Goal: Information Seeking & Learning: Learn about a topic

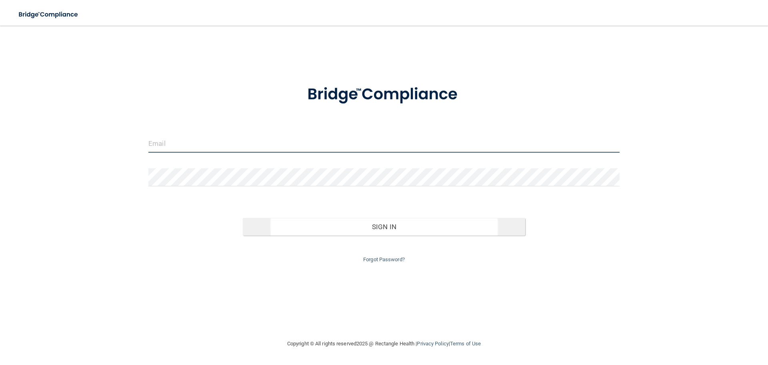
type input "[PERSON_NAME][EMAIL_ADDRESS][PERSON_NAME][DOMAIN_NAME]"
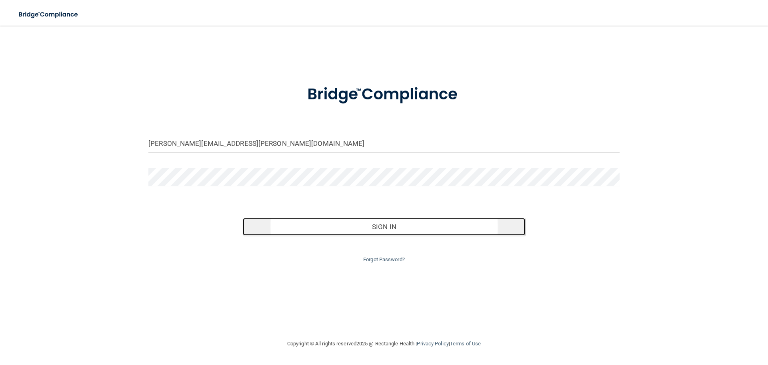
click at [491, 221] on button "Sign In" at bounding box center [384, 227] width 283 height 18
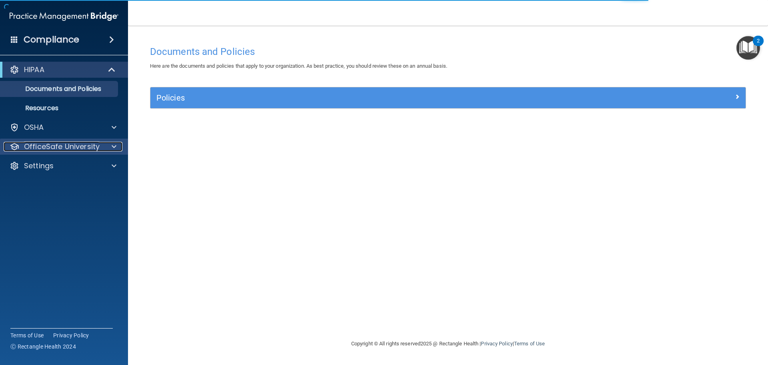
click at [110, 145] on div at bounding box center [113, 147] width 20 height 10
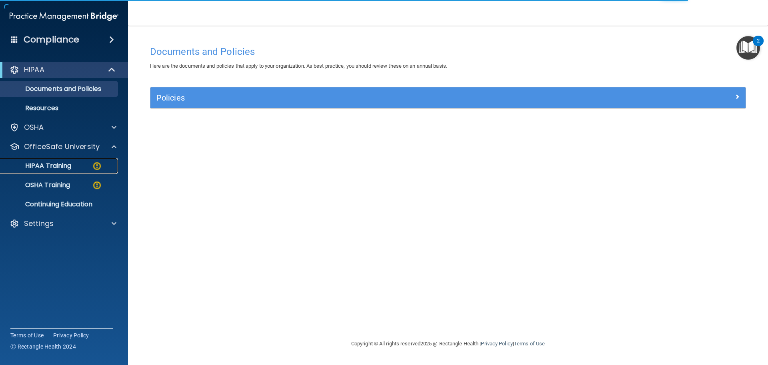
click at [98, 166] on img at bounding box center [97, 166] width 10 height 10
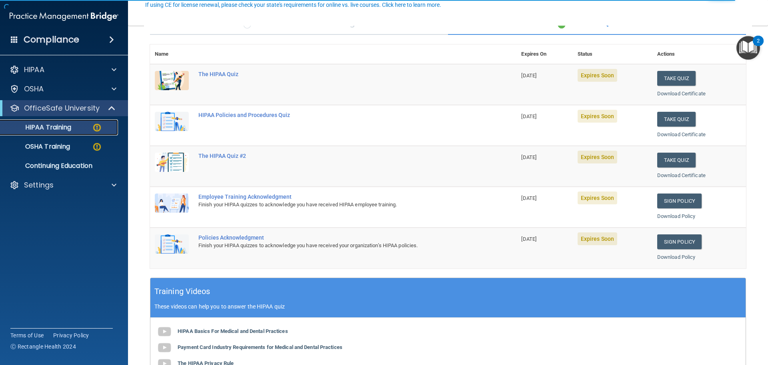
scroll to position [120, 0]
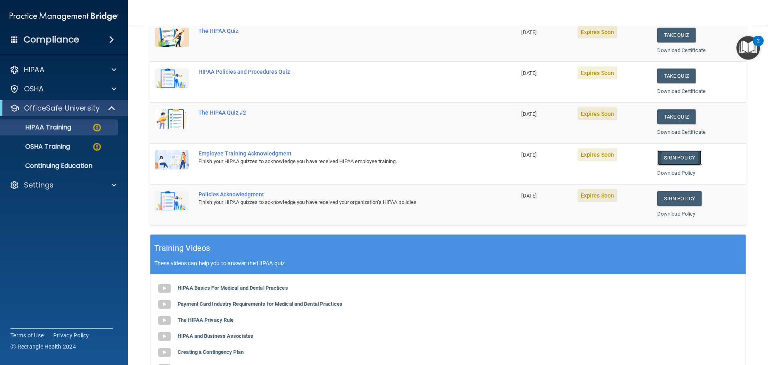
click at [681, 160] on link "Sign Policy" at bounding box center [679, 157] width 44 height 15
click at [693, 202] on link "Sign Policy" at bounding box center [679, 198] width 44 height 15
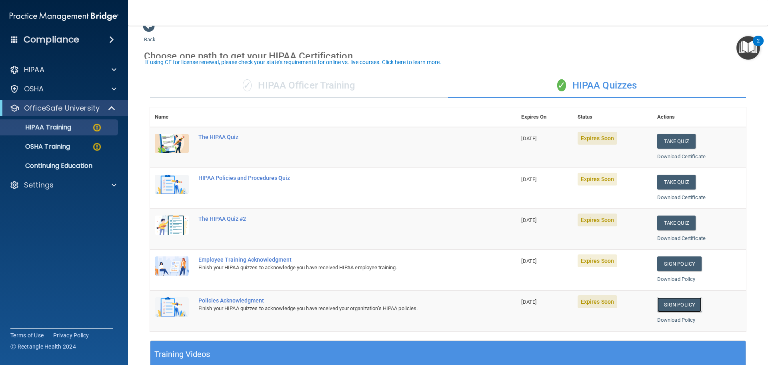
scroll to position [0, 0]
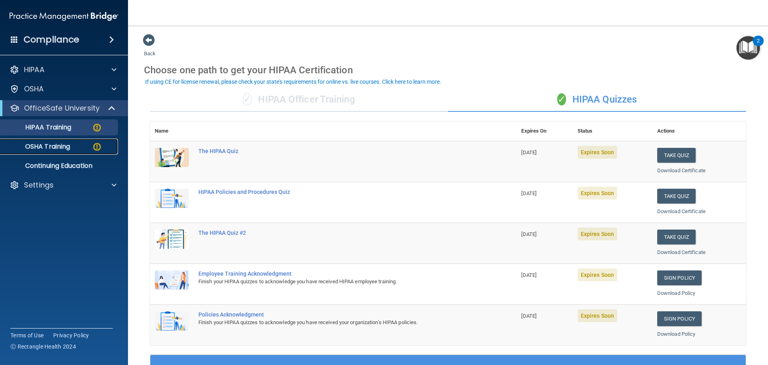
click at [98, 146] on img at bounding box center [97, 147] width 10 height 10
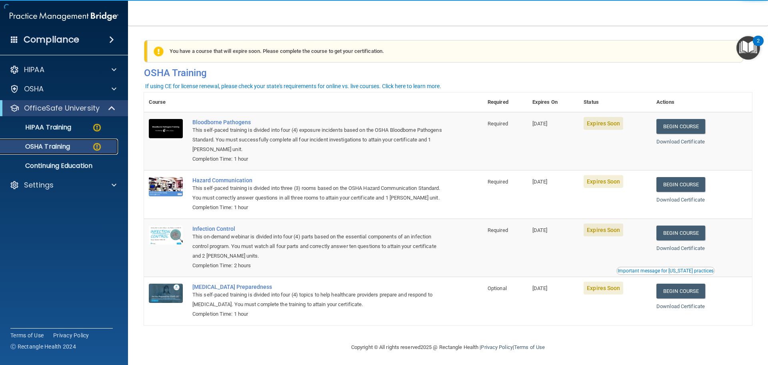
click at [94, 146] on img at bounding box center [97, 147] width 10 height 10
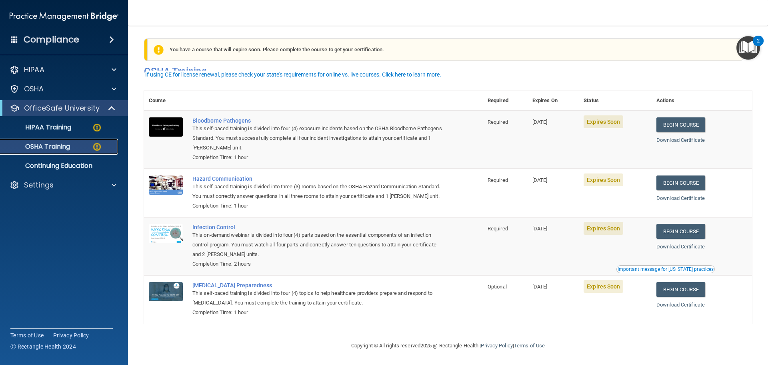
scroll to position [13, 0]
click at [92, 124] on img at bounding box center [97, 127] width 10 height 10
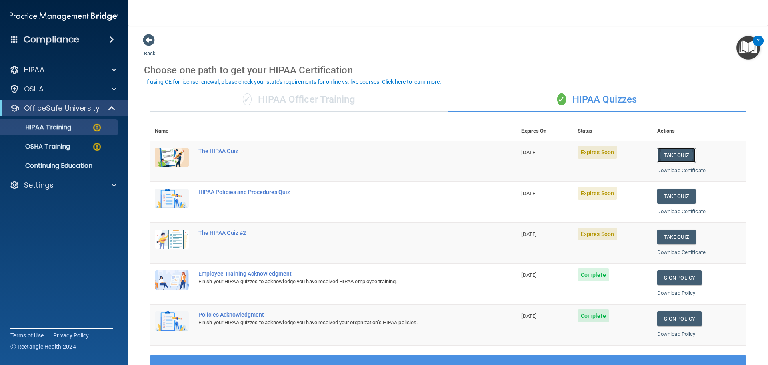
click at [670, 154] on button "Take Quiz" at bounding box center [676, 155] width 38 height 15
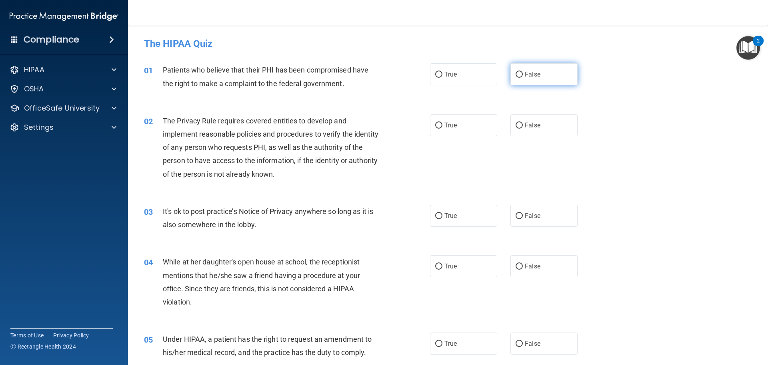
click at [516, 74] on input "False" at bounding box center [519, 75] width 7 height 6
radio input "true"
click at [516, 74] on input "False" at bounding box center [519, 75] width 7 height 6
click at [516, 73] on input "False" at bounding box center [519, 75] width 7 height 6
click at [436, 75] on input "True" at bounding box center [438, 75] width 7 height 6
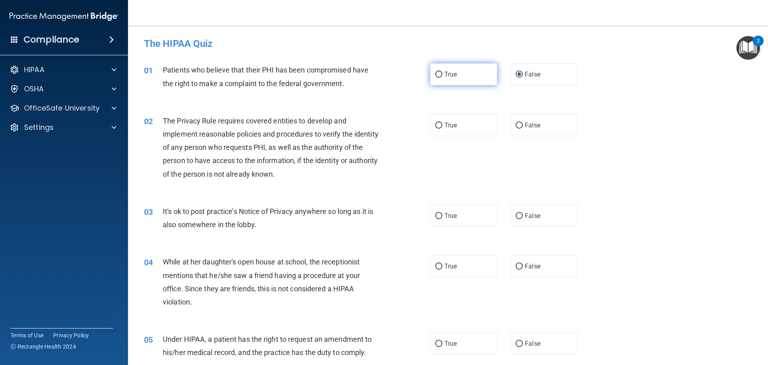
radio input "true"
radio input "false"
click at [517, 126] on input "False" at bounding box center [519, 125] width 7 height 6
radio input "true"
click at [516, 214] on input "False" at bounding box center [519, 216] width 7 height 6
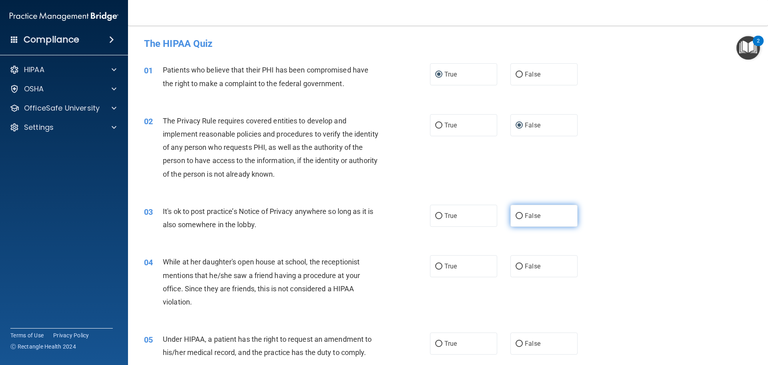
radio input "true"
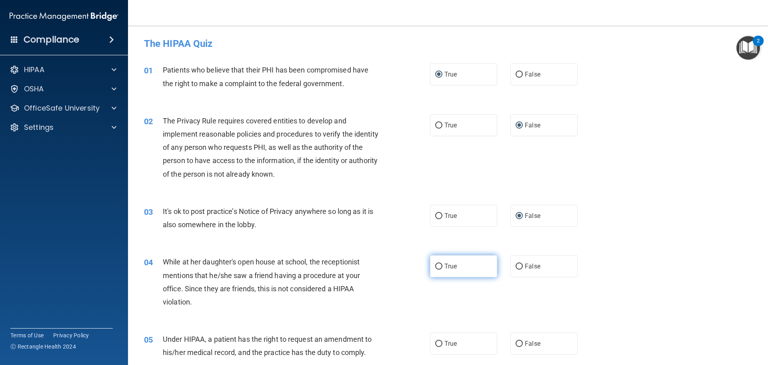
click at [440, 267] on label "True" at bounding box center [463, 266] width 67 height 22
click at [440, 267] on input "True" at bounding box center [438, 266] width 7 height 6
radio input "true"
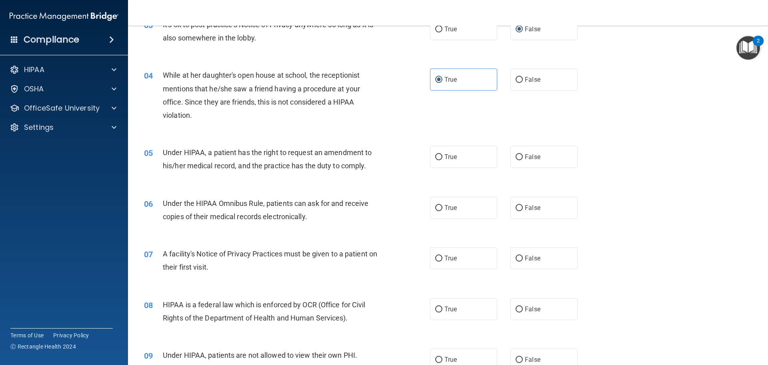
scroll to position [228, 0]
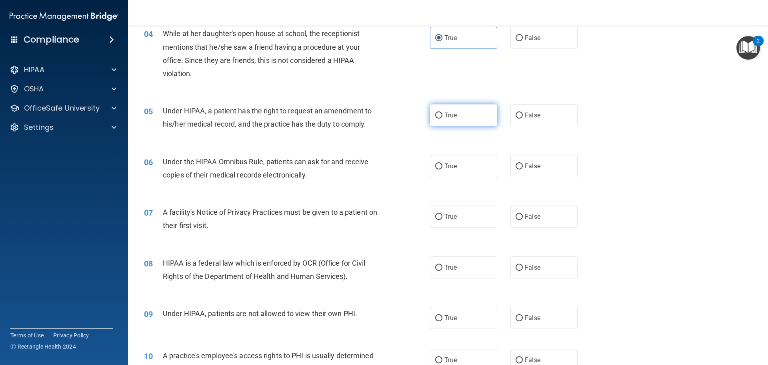
click at [439, 116] on input "True" at bounding box center [438, 115] width 7 height 6
radio input "true"
click at [439, 166] on input "True" at bounding box center [438, 166] width 7 height 6
radio input "true"
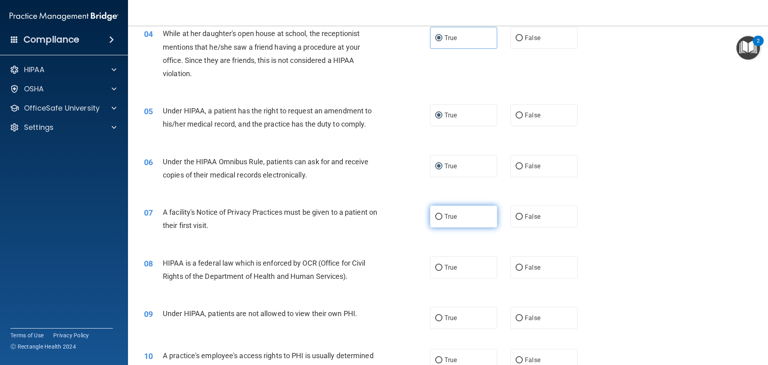
click at [436, 216] on input "True" at bounding box center [438, 217] width 7 height 6
radio input "true"
click at [440, 269] on label "True" at bounding box center [463, 267] width 67 height 22
click at [440, 269] on input "True" at bounding box center [438, 267] width 7 height 6
radio input "true"
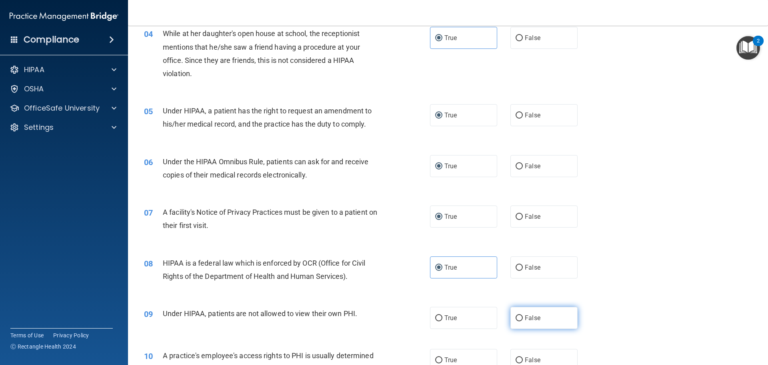
click at [517, 316] on input "False" at bounding box center [519, 318] width 7 height 6
radio input "true"
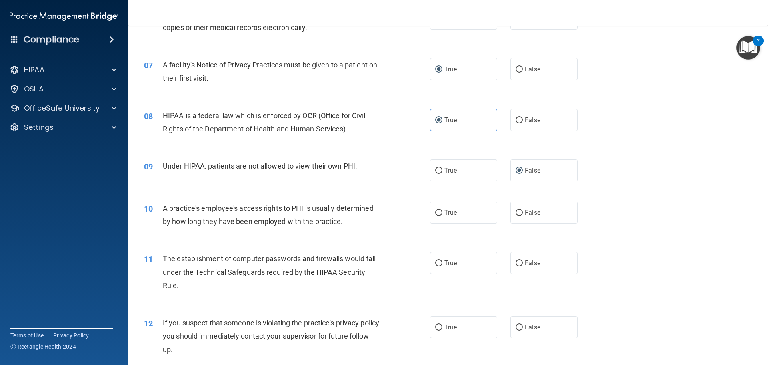
scroll to position [380, 0]
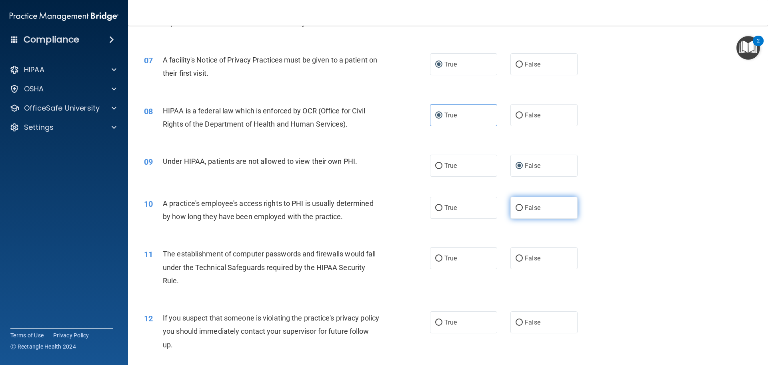
click at [517, 207] on input "False" at bounding box center [519, 208] width 7 height 6
radio input "true"
click at [435, 257] on input "True" at bounding box center [438, 258] width 7 height 6
radio input "true"
click at [437, 322] on input "True" at bounding box center [438, 322] width 7 height 6
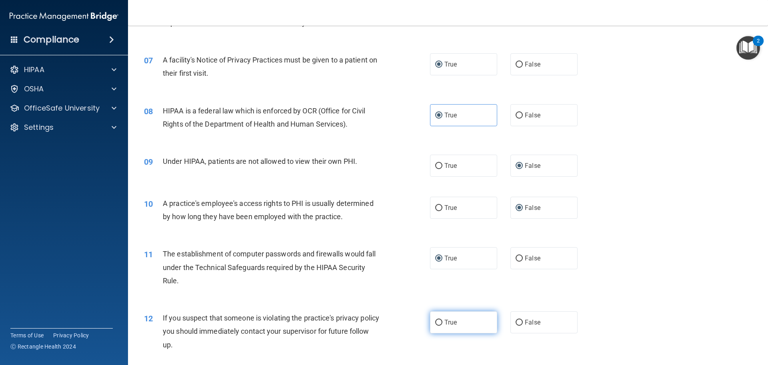
radio input "true"
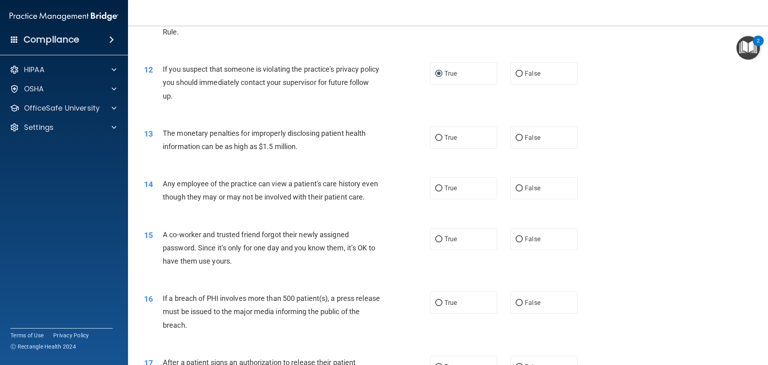
scroll to position [649, 0]
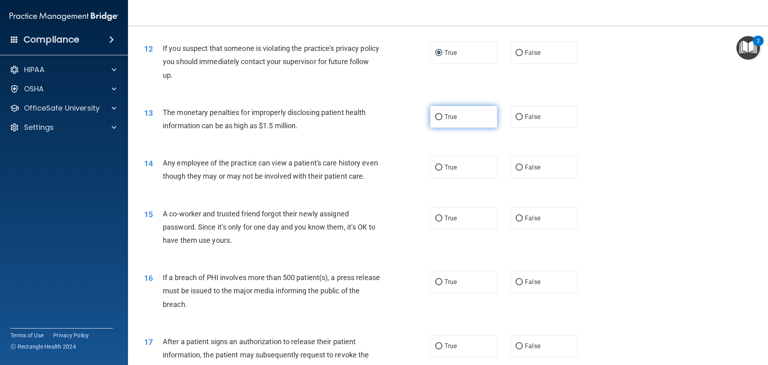
click at [439, 118] on input "True" at bounding box center [438, 117] width 7 height 6
radio input "true"
click at [517, 166] on input "False" at bounding box center [519, 167] width 7 height 6
radio input "true"
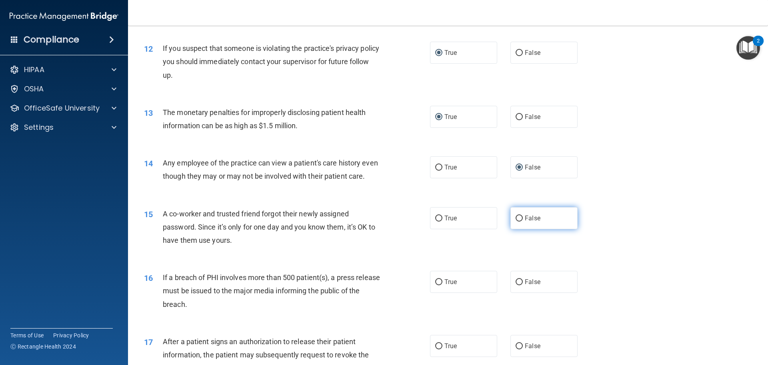
click at [518, 221] on input "False" at bounding box center [519, 218] width 7 height 6
radio input "true"
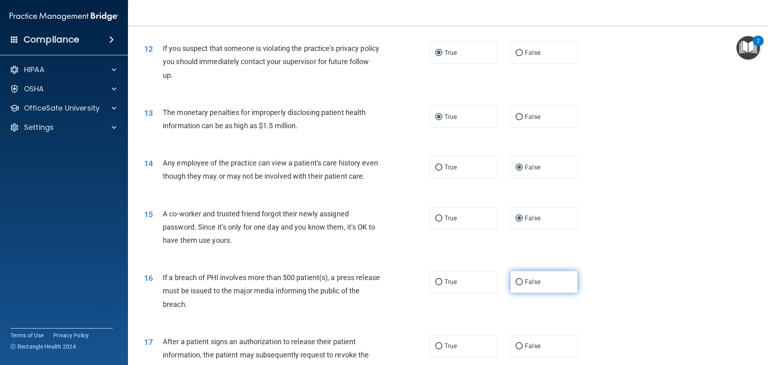
click at [517, 285] on input "False" at bounding box center [519, 282] width 7 height 6
radio input "true"
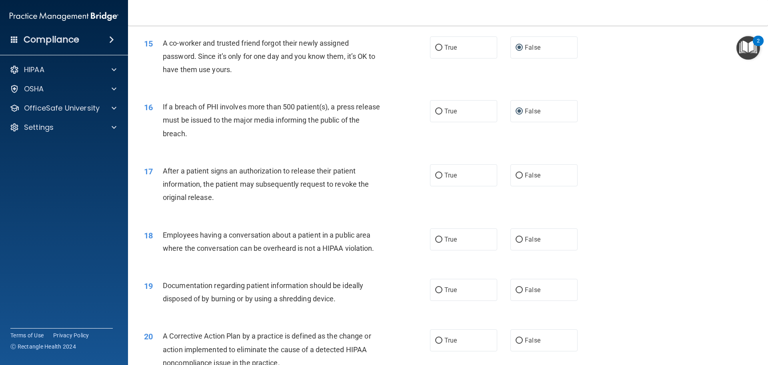
scroll to position [834, 0]
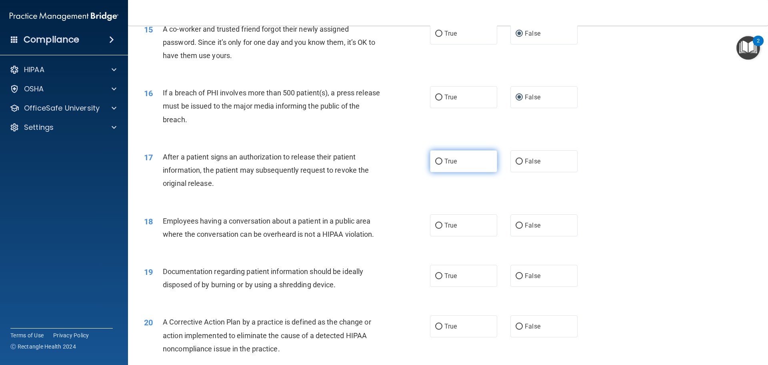
click at [437, 164] on input "True" at bounding box center [438, 161] width 7 height 6
radio input "true"
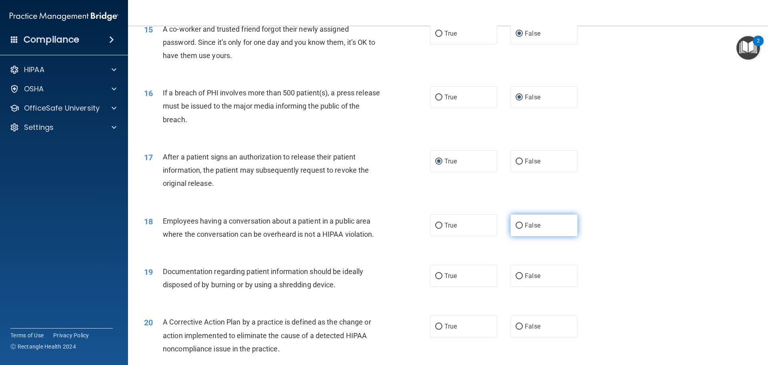
click at [517, 228] on input "False" at bounding box center [519, 225] width 7 height 6
radio input "true"
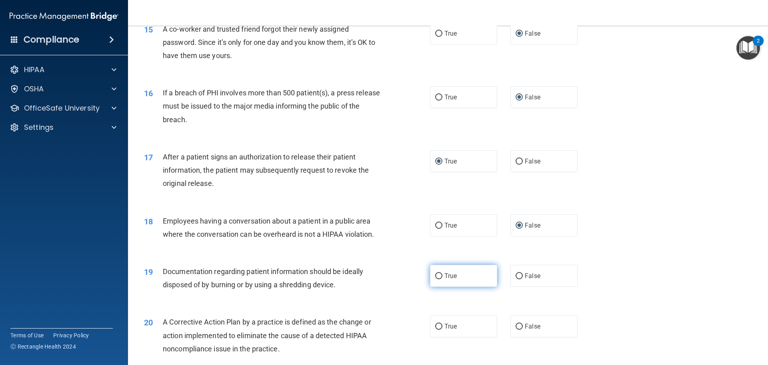
click at [438, 279] on input "True" at bounding box center [438, 276] width 7 height 6
radio input "true"
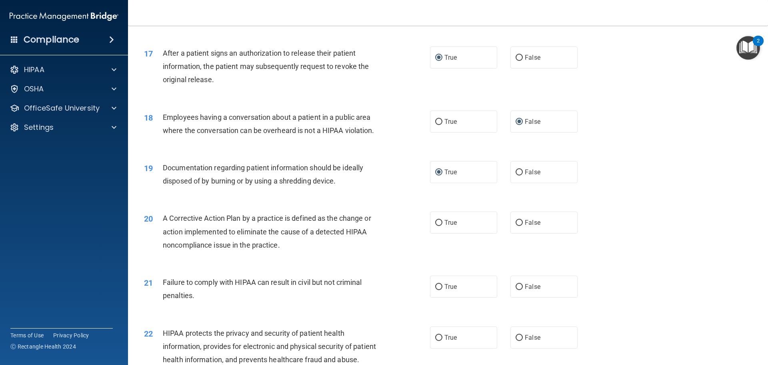
scroll to position [965, 0]
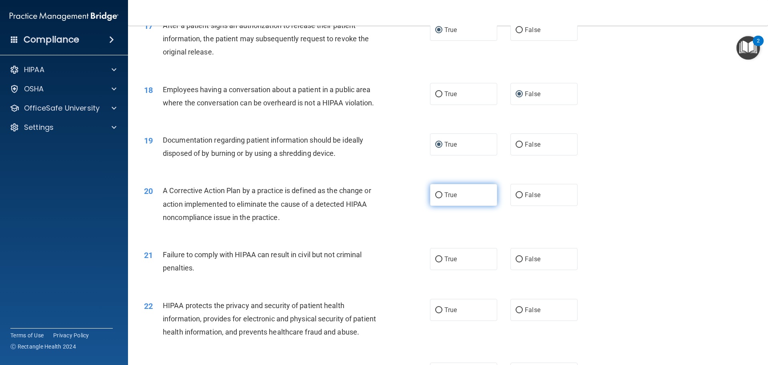
click at [439, 198] on input "True" at bounding box center [438, 195] width 7 height 6
radio input "true"
click at [516, 262] on input "False" at bounding box center [519, 259] width 7 height 6
radio input "true"
click at [437, 313] on input "True" at bounding box center [438, 310] width 7 height 6
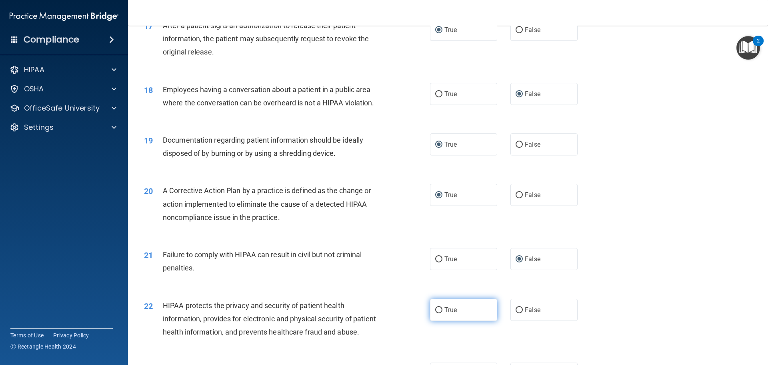
radio input "true"
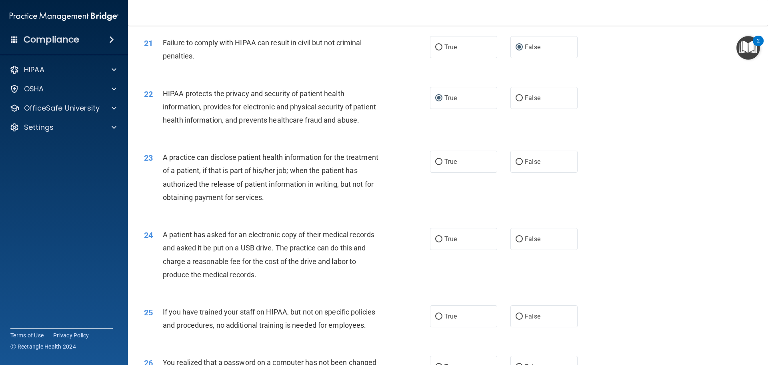
scroll to position [1182, 0]
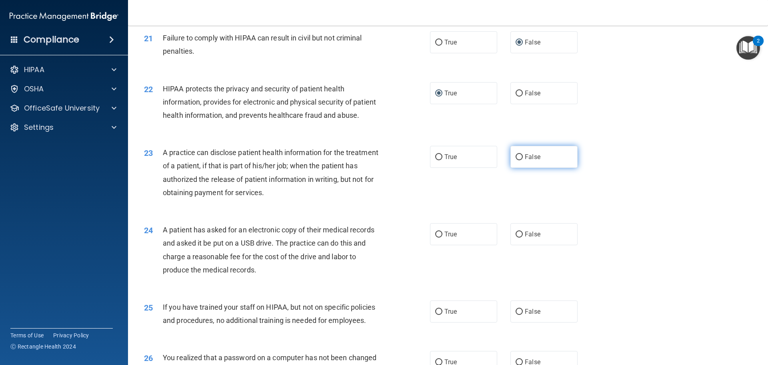
click at [518, 160] on input "False" at bounding box center [519, 157] width 7 height 6
radio input "true"
click at [431, 245] on label "True" at bounding box center [463, 234] width 67 height 22
click at [435, 237] on input "True" at bounding box center [438, 234] width 7 height 6
radio input "true"
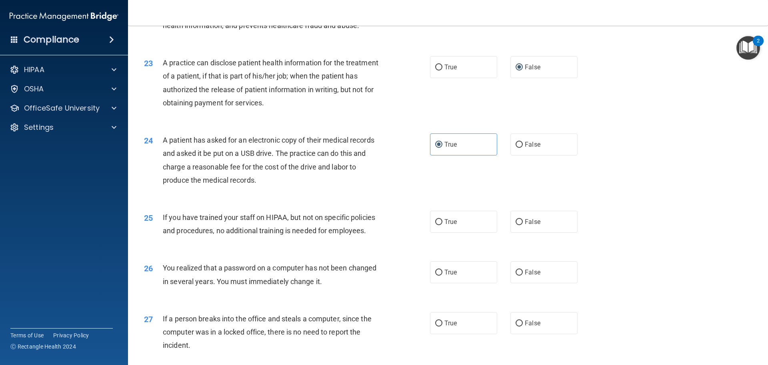
scroll to position [1274, 0]
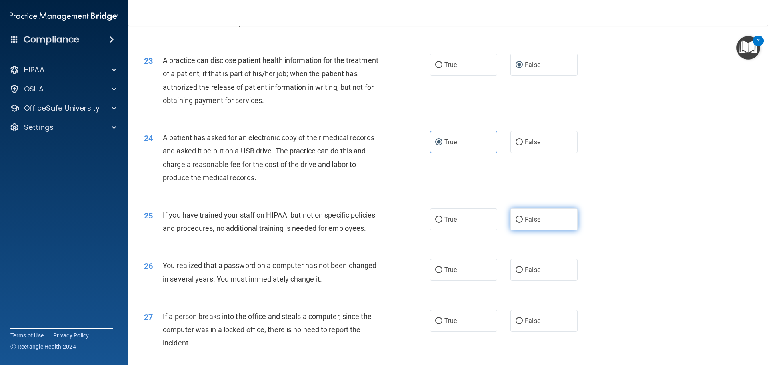
click at [516, 222] on input "False" at bounding box center [519, 219] width 7 height 6
radio input "true"
click at [438, 273] on input "True" at bounding box center [438, 270] width 7 height 6
radio input "true"
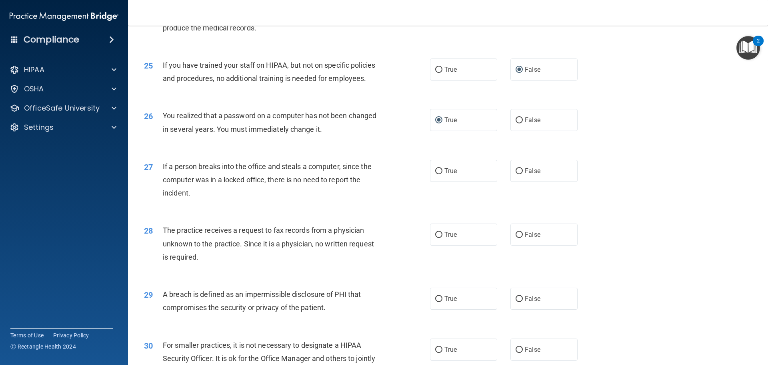
scroll to position [1430, 0]
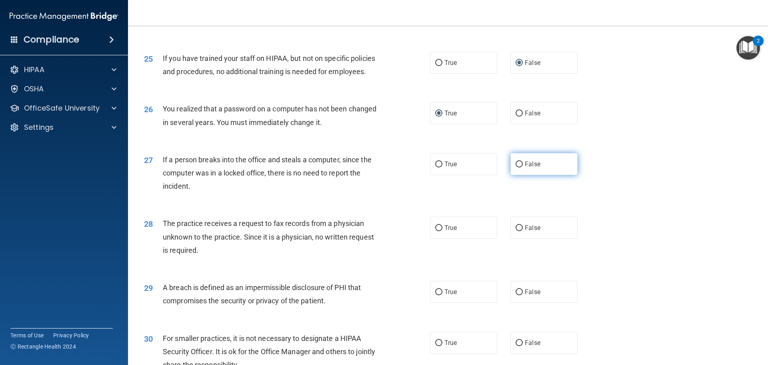
click at [516, 167] on input "False" at bounding box center [519, 164] width 7 height 6
radio input "true"
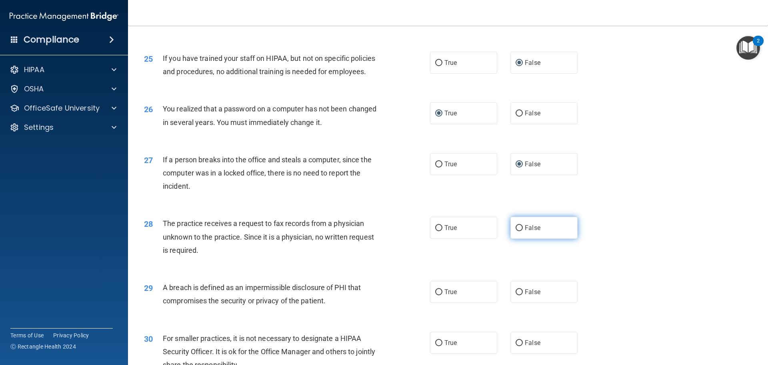
click at [517, 231] on input "False" at bounding box center [519, 228] width 7 height 6
radio input "true"
click at [438, 295] on input "True" at bounding box center [438, 292] width 7 height 6
radio input "true"
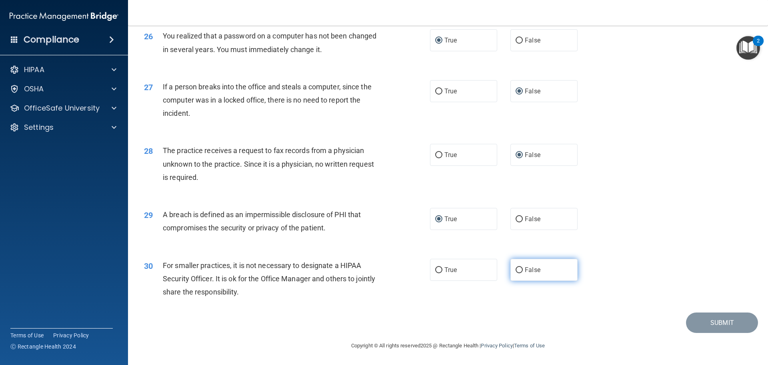
click at [517, 269] on input "False" at bounding box center [519, 270] width 7 height 6
radio input "true"
click at [707, 321] on button "Submit" at bounding box center [722, 322] width 72 height 20
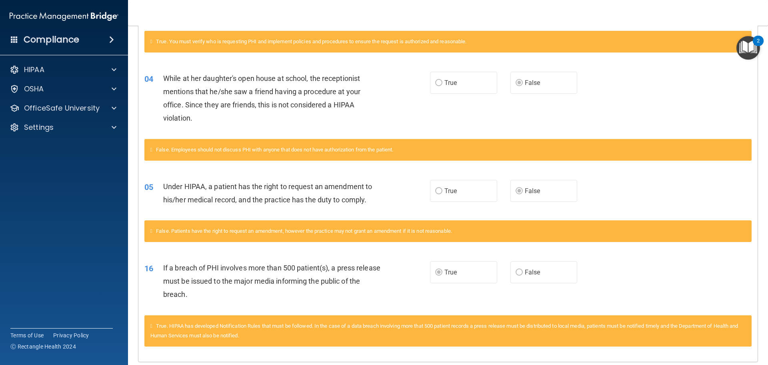
scroll to position [304, 0]
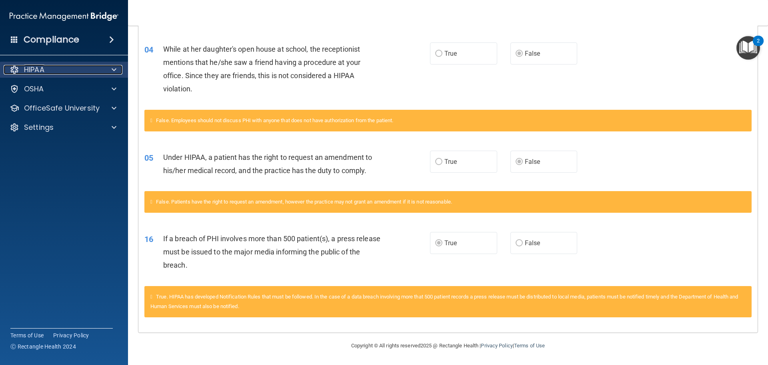
click at [113, 68] on span at bounding box center [114, 70] width 5 height 10
click at [29, 69] on p "HIPAA" at bounding box center [34, 70] width 20 height 10
click at [14, 71] on div at bounding box center [15, 70] width 10 height 10
click at [30, 69] on p "HIPAA" at bounding box center [34, 70] width 20 height 10
click at [40, 70] on p "HIPAA" at bounding box center [34, 70] width 20 height 10
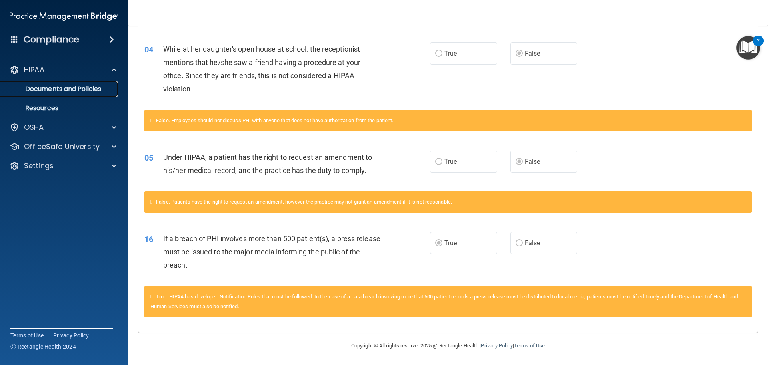
click at [45, 86] on p "Documents and Policies" at bounding box center [59, 89] width 109 height 8
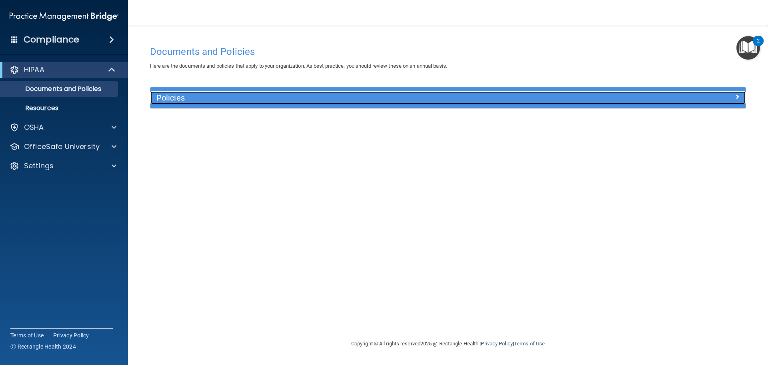
click at [736, 94] on span at bounding box center [737, 97] width 5 height 10
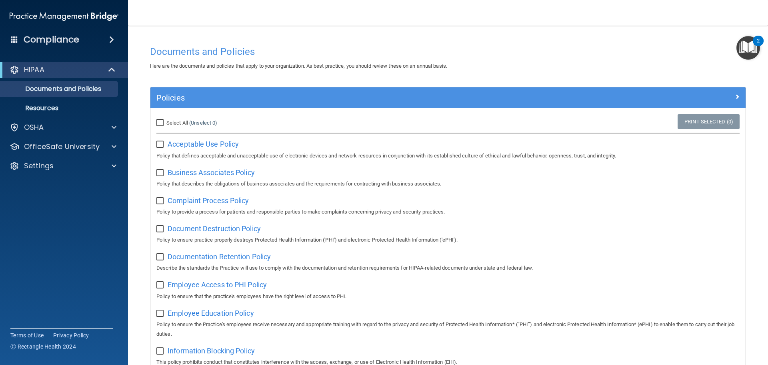
click at [110, 38] on span at bounding box center [111, 40] width 5 height 10
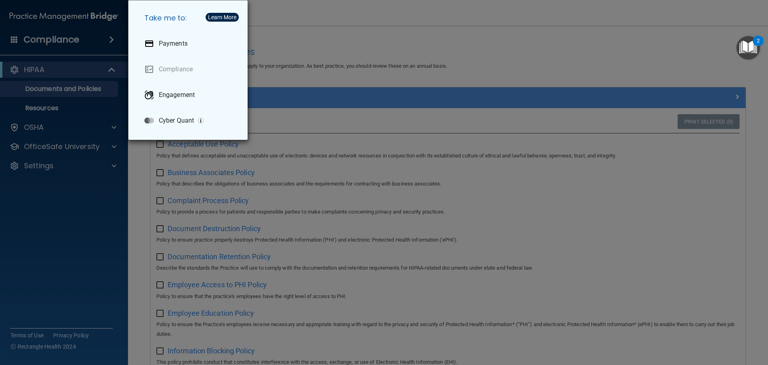
click at [306, 24] on div "Take me to: Payments Compliance Engagement Cyber Quant" at bounding box center [384, 182] width 768 height 365
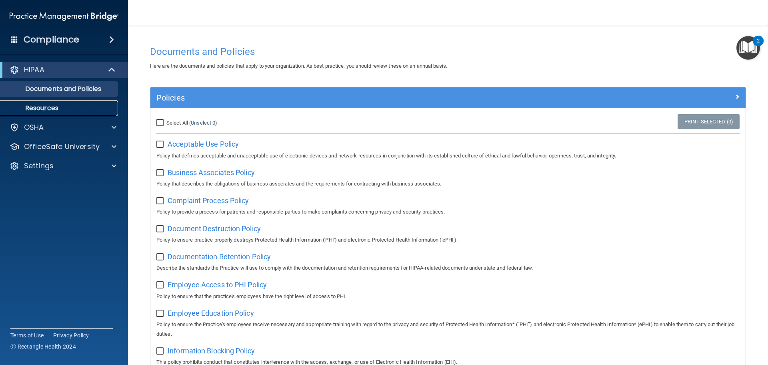
click at [44, 108] on p "Resources" at bounding box center [59, 108] width 109 height 8
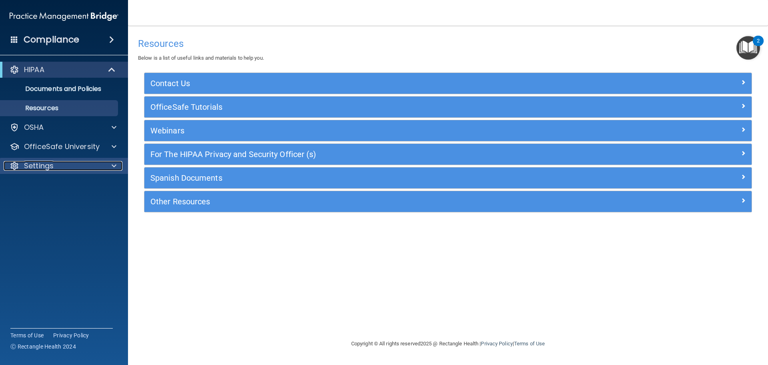
click at [113, 166] on span at bounding box center [114, 166] width 5 height 10
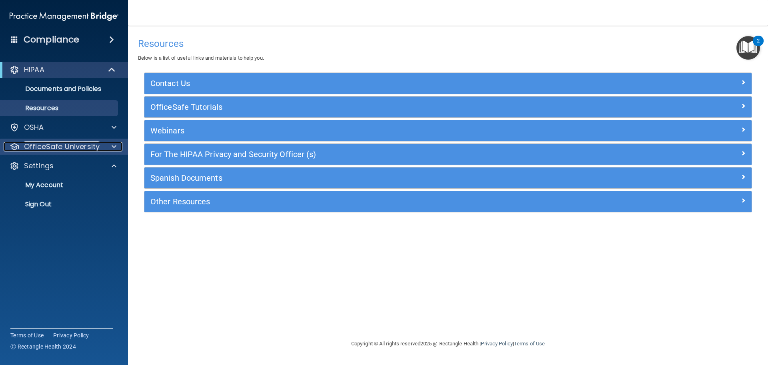
click at [69, 144] on p "OfficeSafe University" at bounding box center [62, 147] width 76 height 10
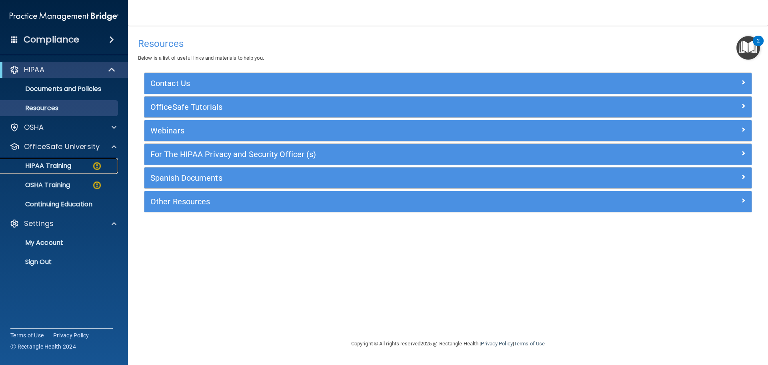
click at [54, 166] on p "HIPAA Training" at bounding box center [38, 166] width 66 height 8
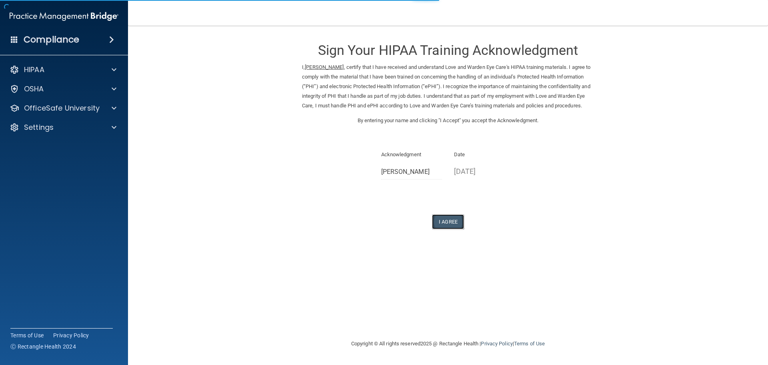
click at [439, 229] on button "I Agree" at bounding box center [448, 221] width 32 height 15
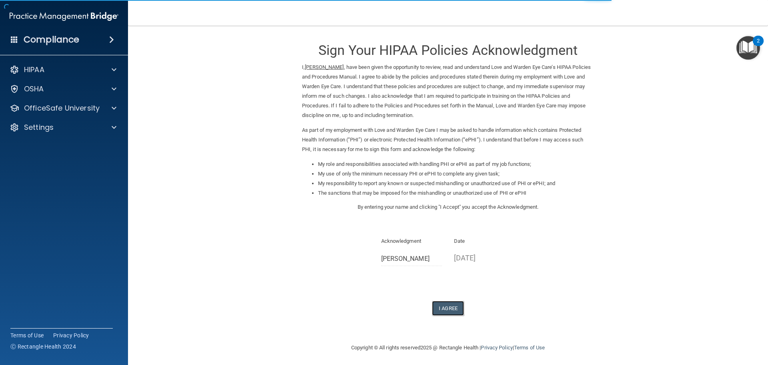
drag, startPoint x: 440, startPoint y: 306, endPoint x: 462, endPoint y: 306, distance: 22.4
click at [440, 306] on button "I Agree" at bounding box center [448, 307] width 32 height 15
